Goal: Check status: Check status

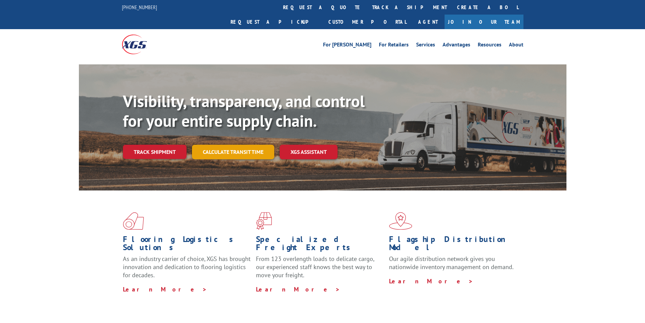
click at [224, 145] on link "Calculate transit time" at bounding box center [233, 152] width 82 height 15
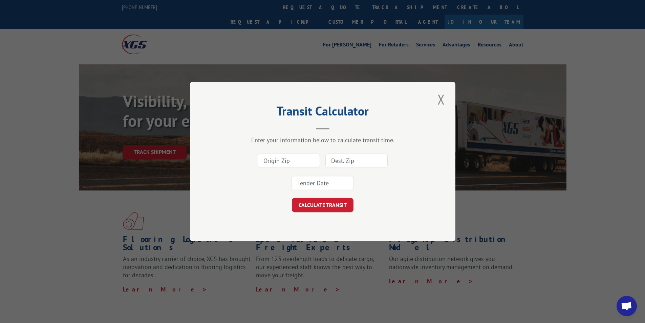
drag, startPoint x: 445, startPoint y: 99, endPoint x: 441, endPoint y: 101, distance: 4.8
click at [445, 99] on button "Close modal" at bounding box center [442, 99] width 12 height 19
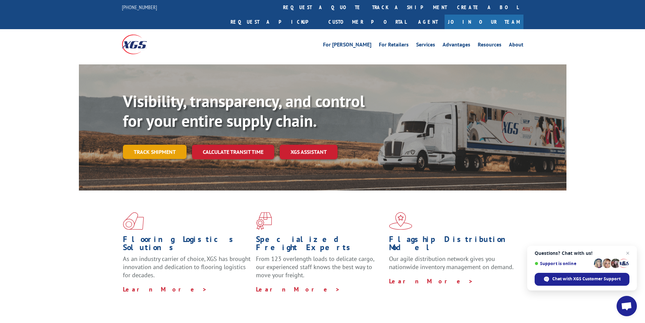
click at [160, 145] on link "Track shipment" at bounding box center [155, 152] width 64 height 14
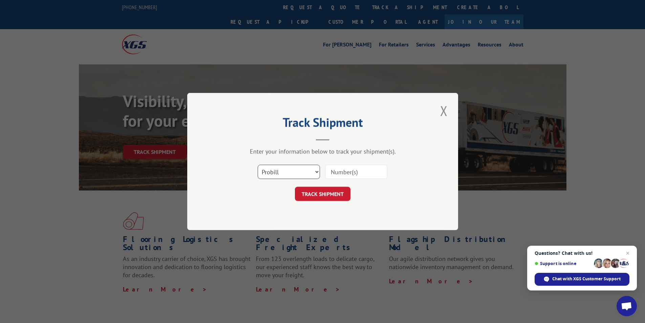
click at [275, 172] on select "Select category... Probill BOL PO" at bounding box center [289, 172] width 62 height 14
click at [280, 172] on select "Select category... Probill BOL PO" at bounding box center [289, 172] width 62 height 14
click at [266, 172] on select "Select category... Probill BOL PO" at bounding box center [289, 172] width 62 height 14
select select "bol"
click at [258, 165] on select "Select category... Probill BOL PO" at bounding box center [289, 172] width 62 height 14
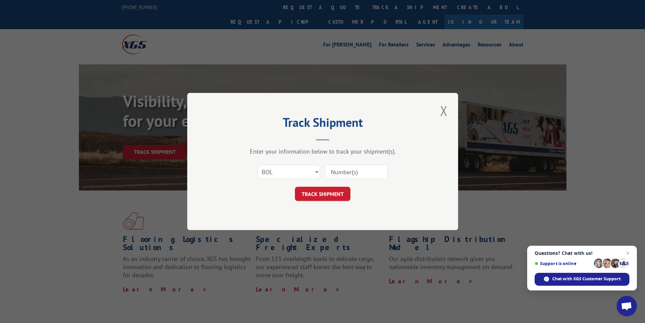
click at [353, 170] on input at bounding box center [356, 172] width 62 height 14
type input "2405"
click button "TRACK SHIPMENT" at bounding box center [323, 194] width 56 height 14
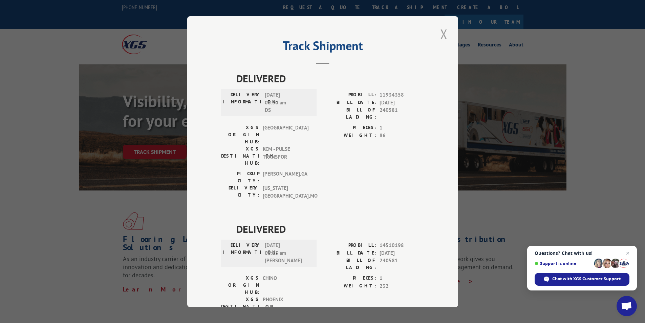
click at [439, 34] on button "Close modal" at bounding box center [444, 34] width 12 height 19
click at [439, 42] on li "Services" at bounding box center [426, 45] width 26 height 7
